Goal: Navigation & Orientation: Find specific page/section

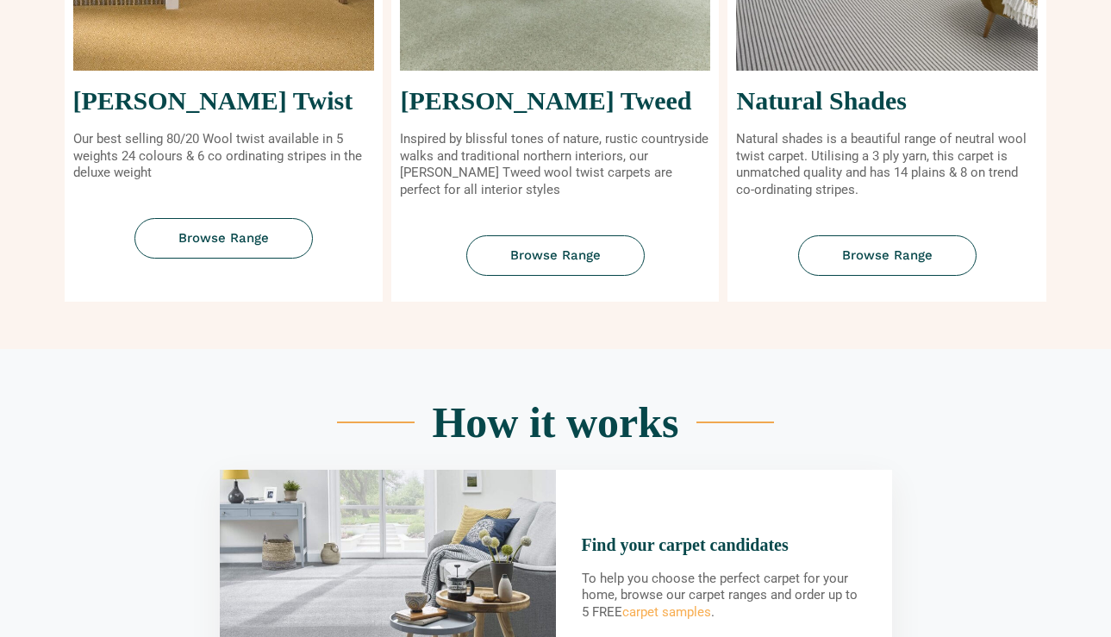
scroll to position [689, 0]
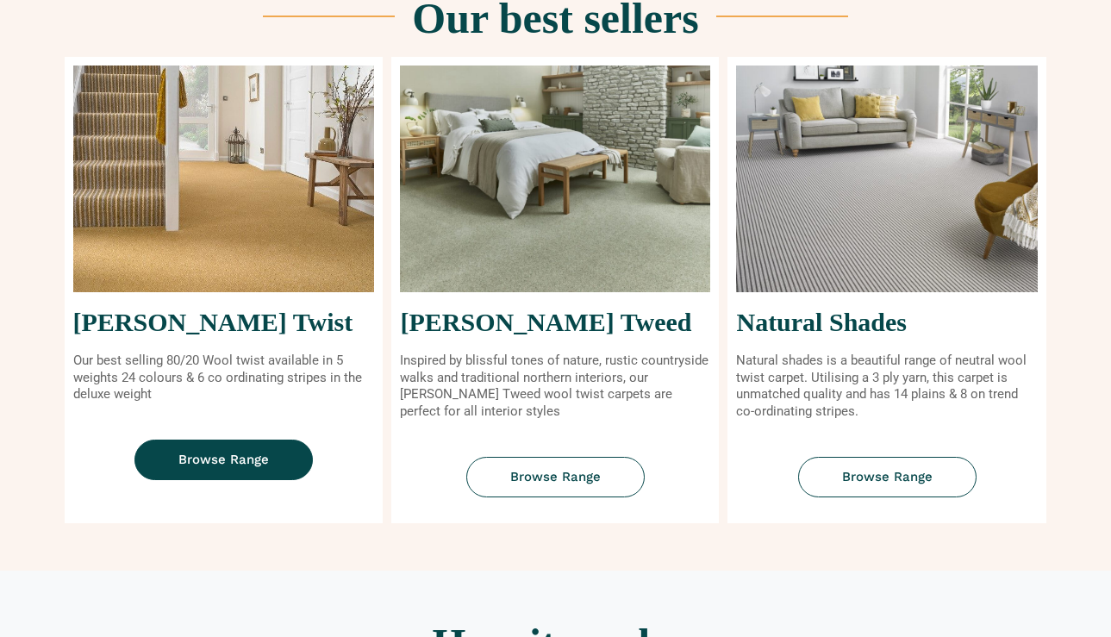
click at [275, 446] on link "Browse Range" at bounding box center [223, 460] width 178 height 41
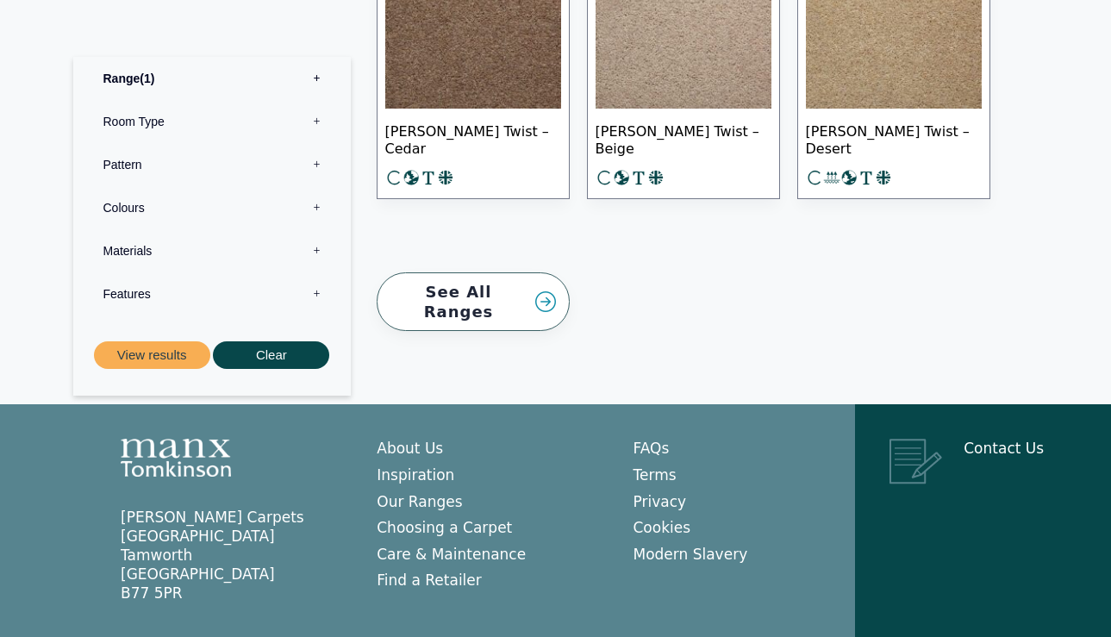
scroll to position [2863, 0]
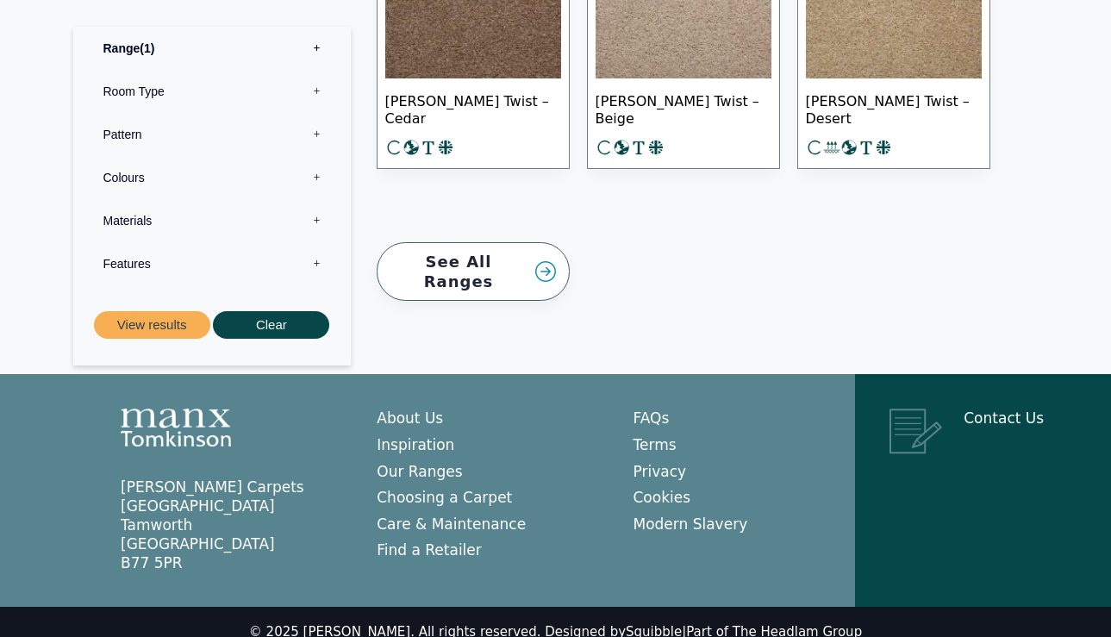
click at [511, 252] on link "See All Ranges" at bounding box center [473, 271] width 193 height 59
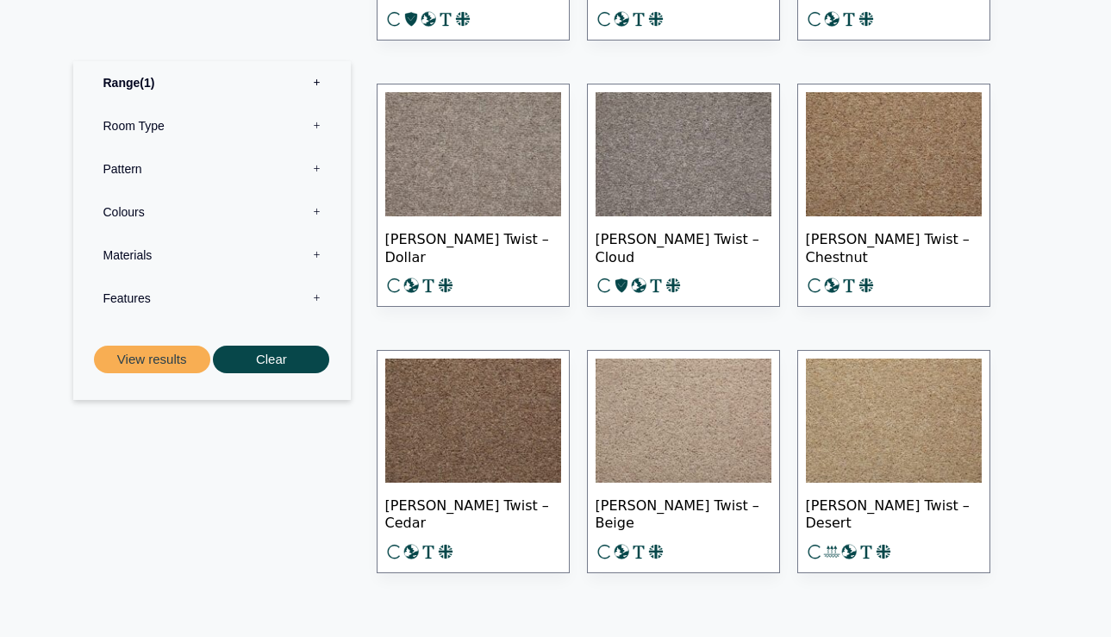
scroll to position [2604, 0]
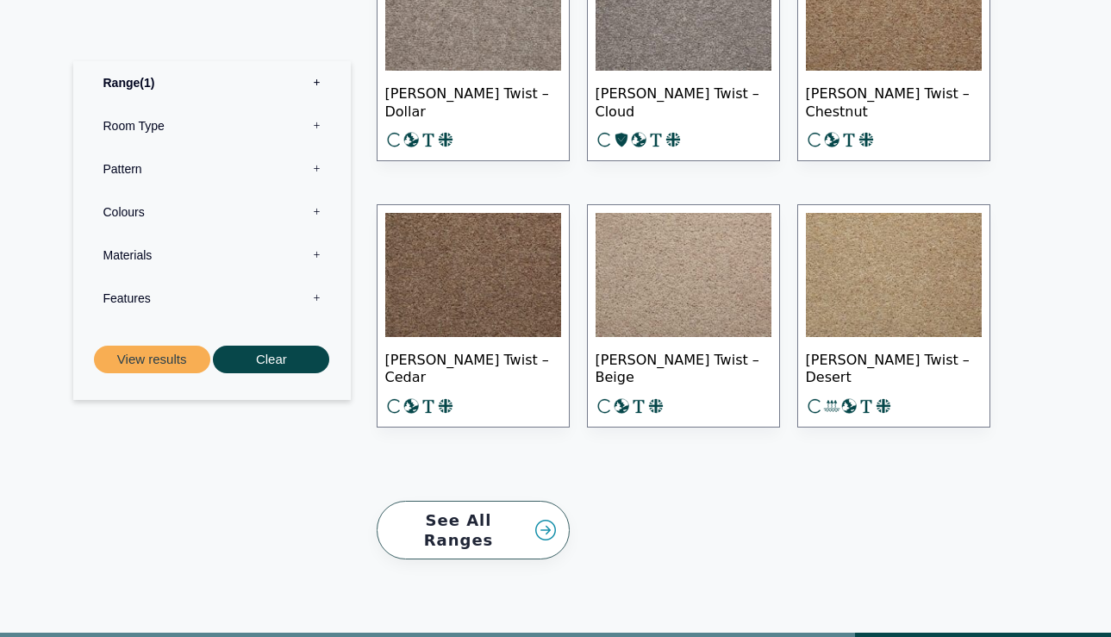
click at [549, 514] on link "See All Ranges" at bounding box center [473, 530] width 193 height 59
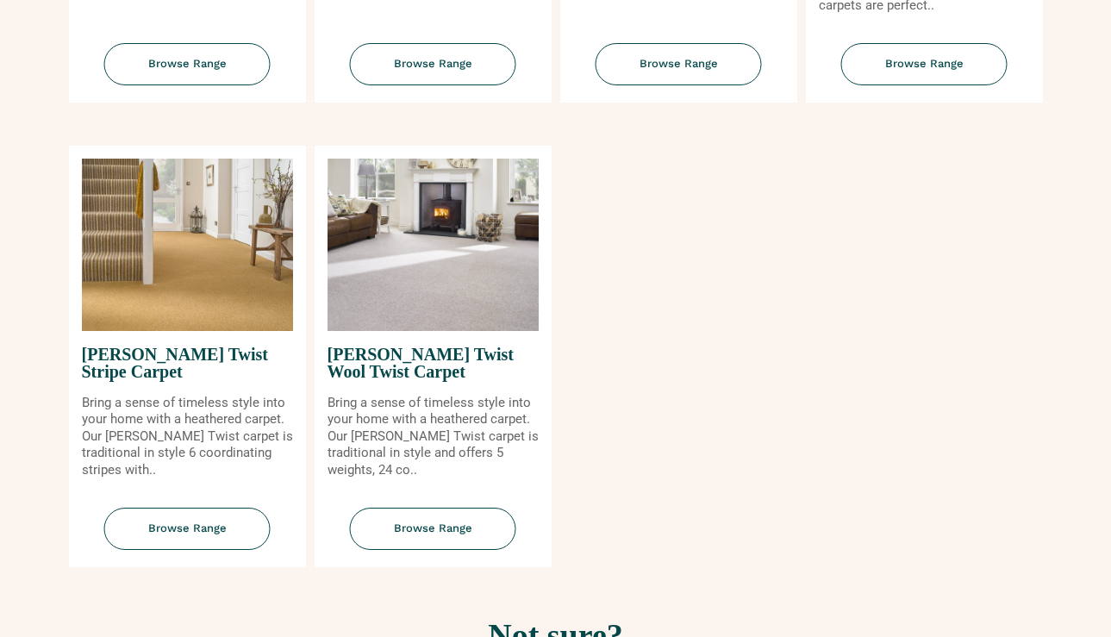
scroll to position [2068, 0]
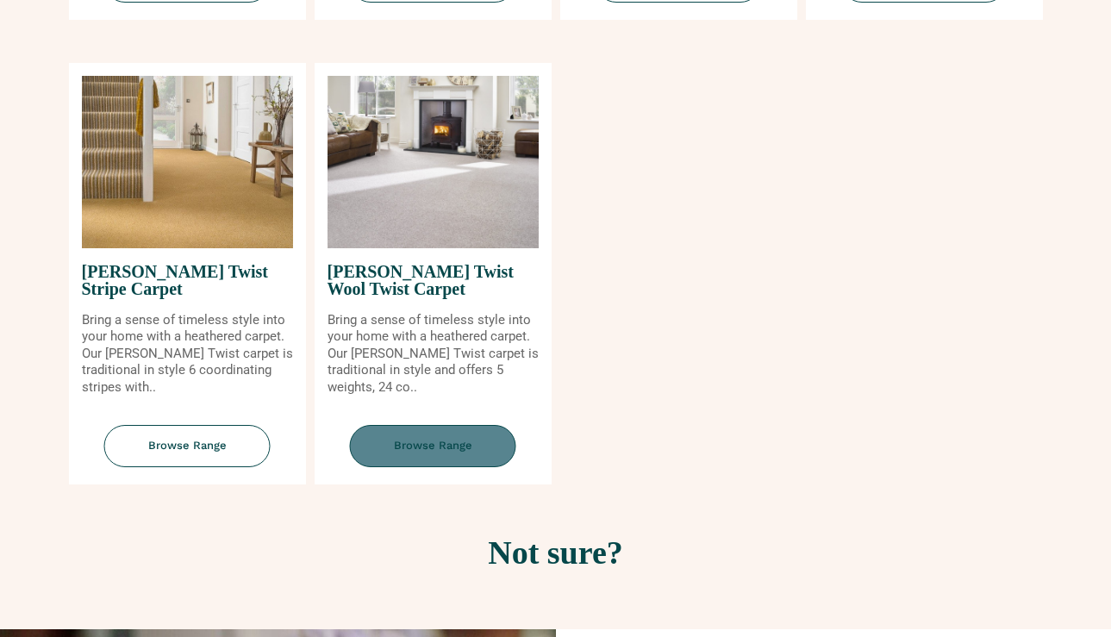
click at [418, 437] on span "Browse Range" at bounding box center [433, 446] width 166 height 42
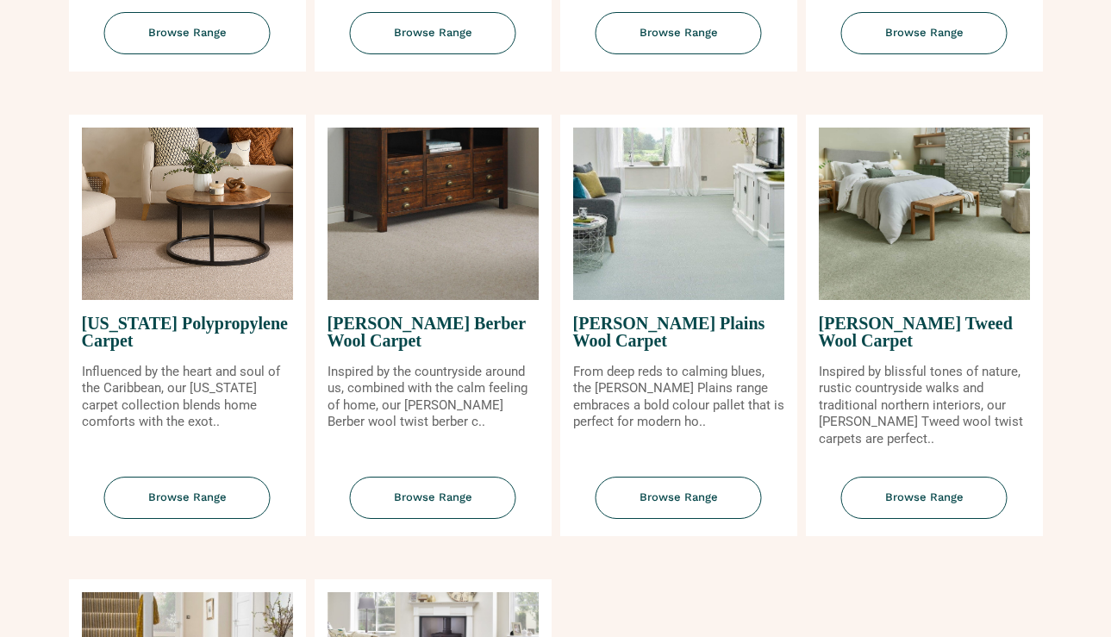
scroll to position [1551, 0]
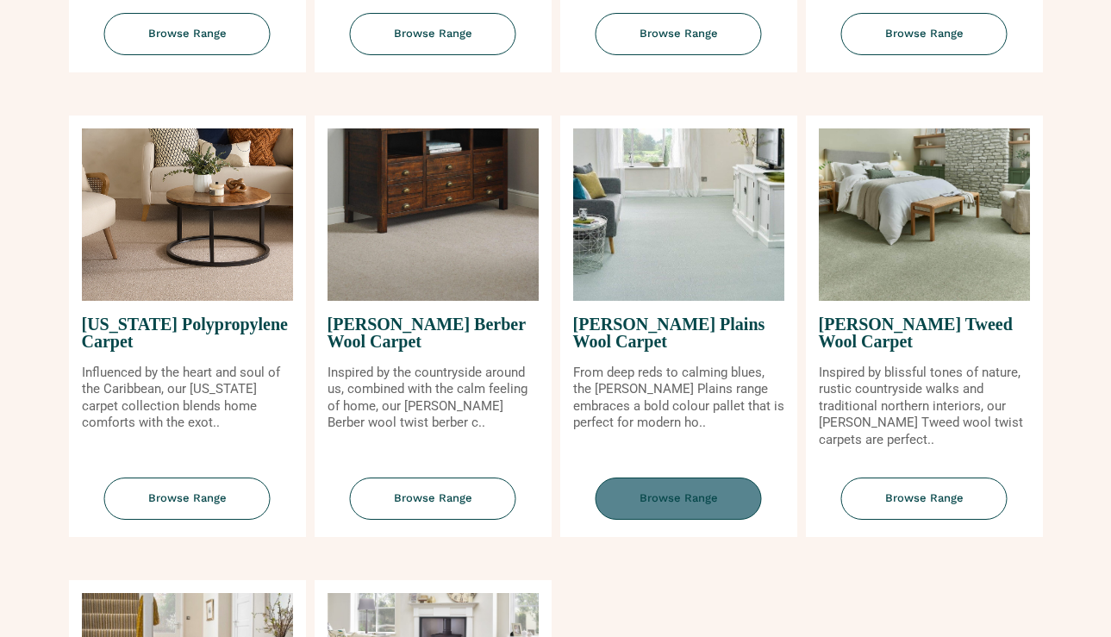
click at [671, 481] on span "Browse Range" at bounding box center [678, 498] width 166 height 42
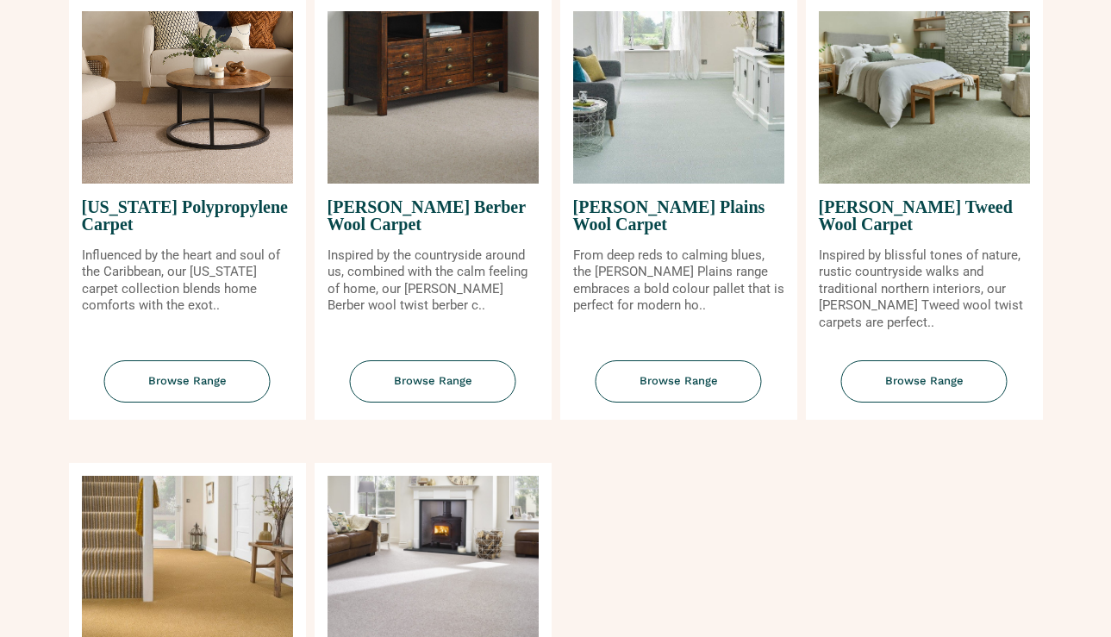
scroll to position [1637, 0]
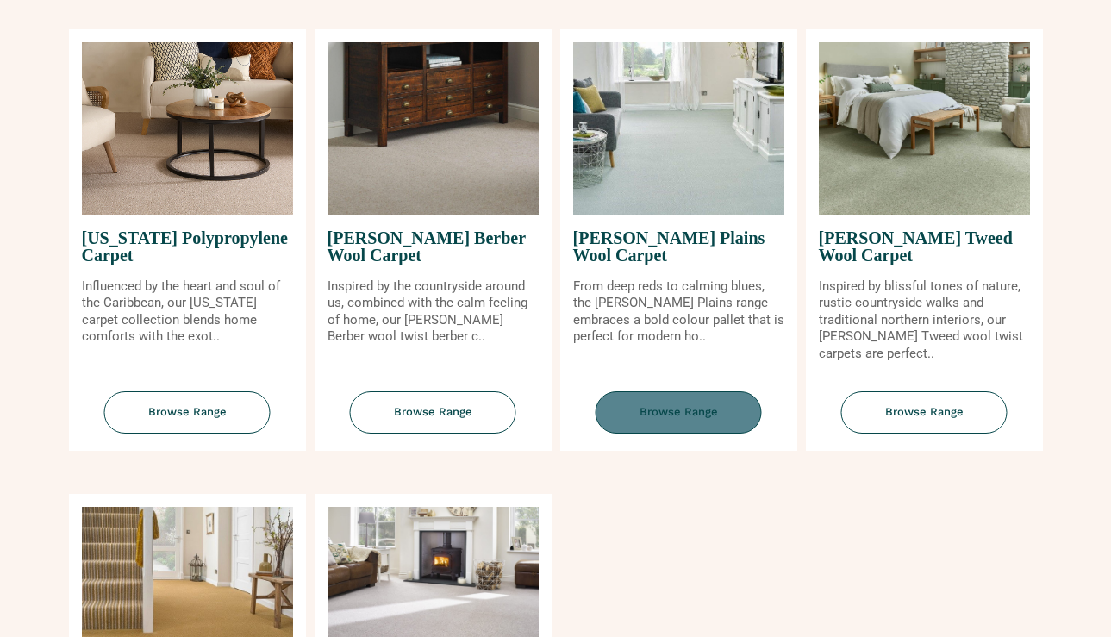
click at [656, 400] on span "Browse Range" at bounding box center [678, 412] width 166 height 42
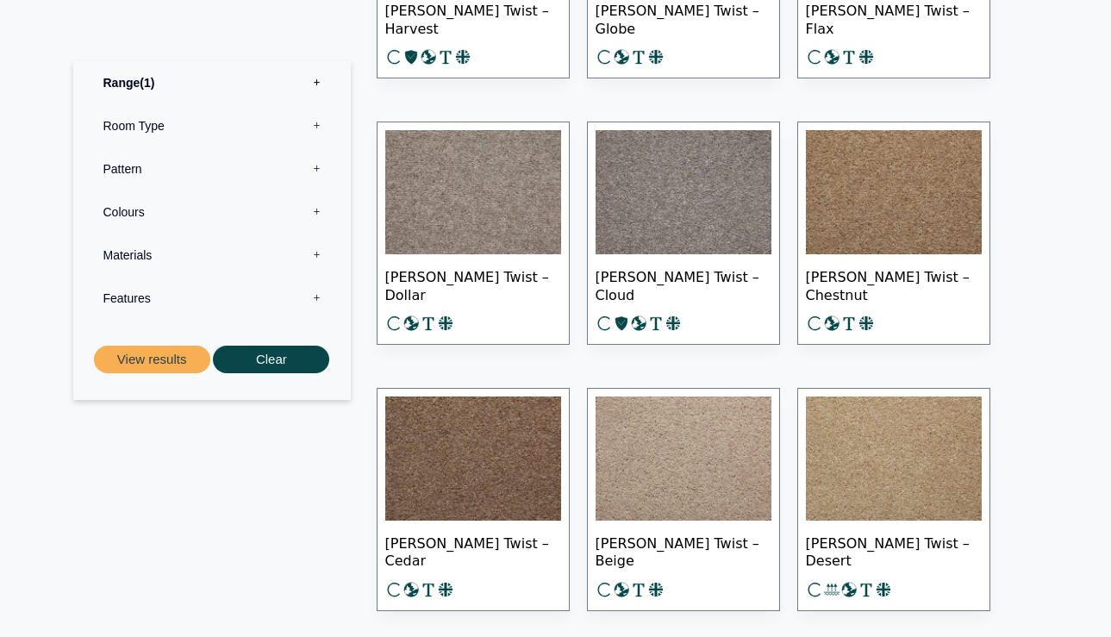
scroll to position [2585, 0]
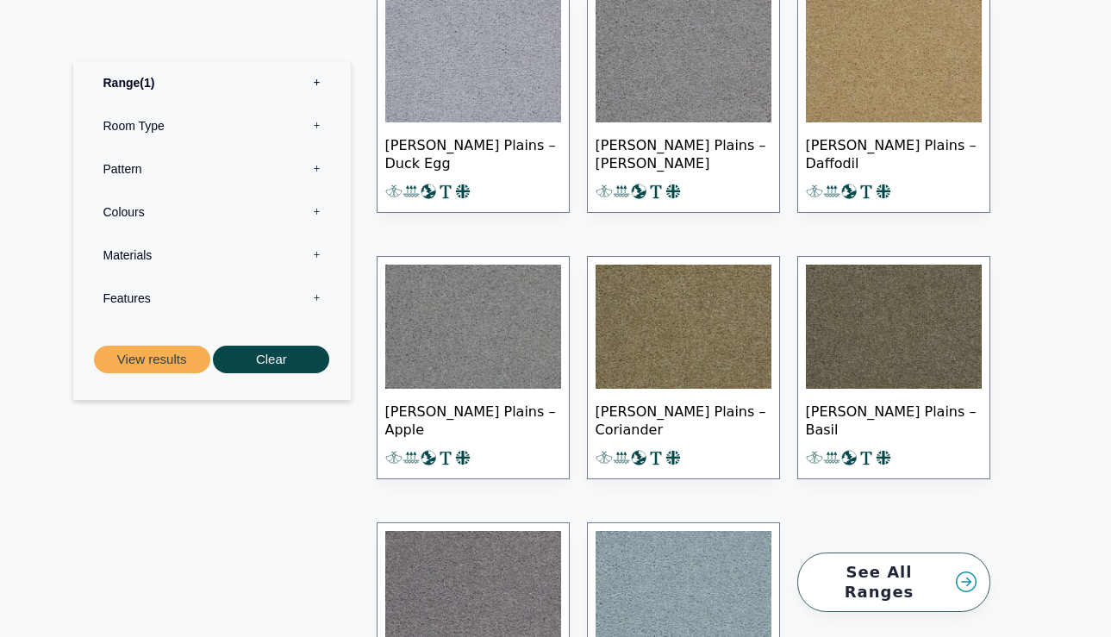
scroll to position [1896, 0]
